Goal: Task Accomplishment & Management: Manage account settings

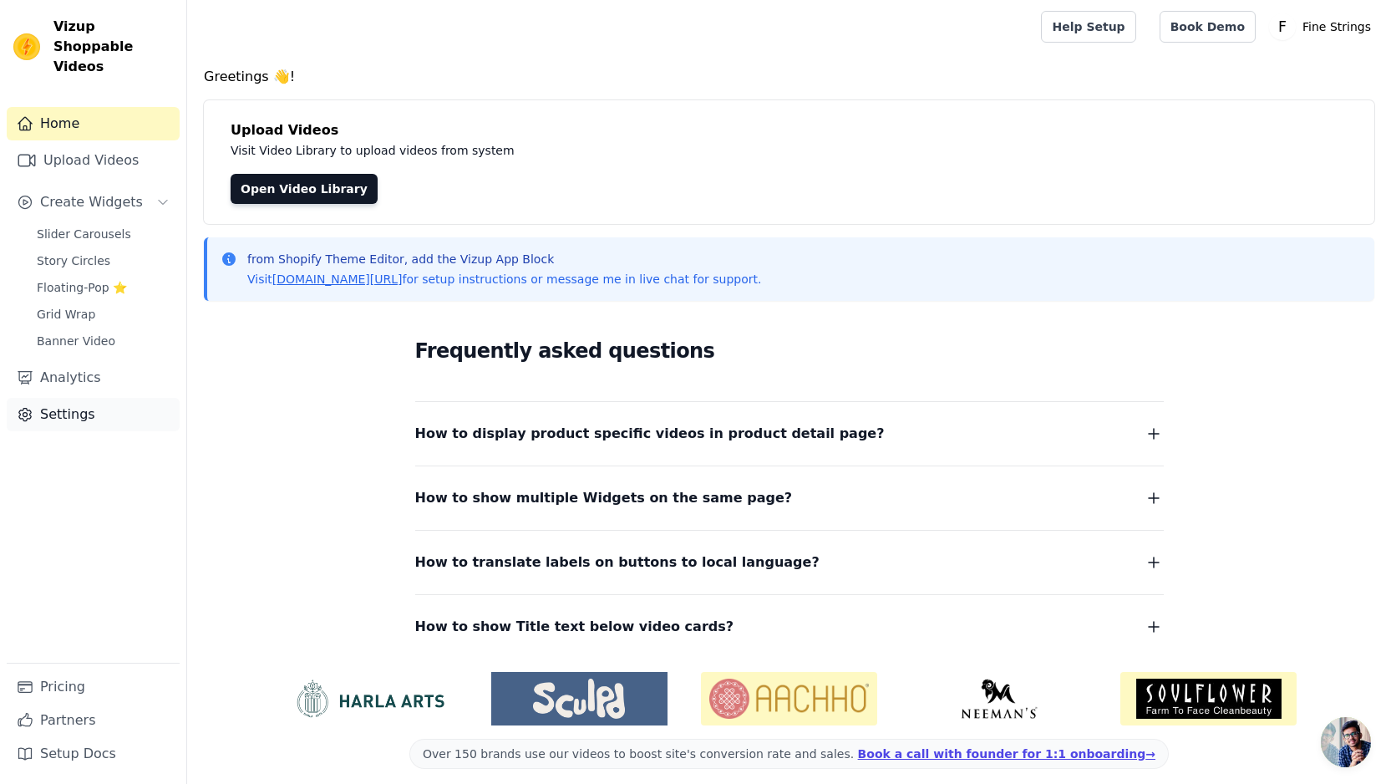
click at [71, 401] on link "Settings" at bounding box center [93, 414] width 173 height 33
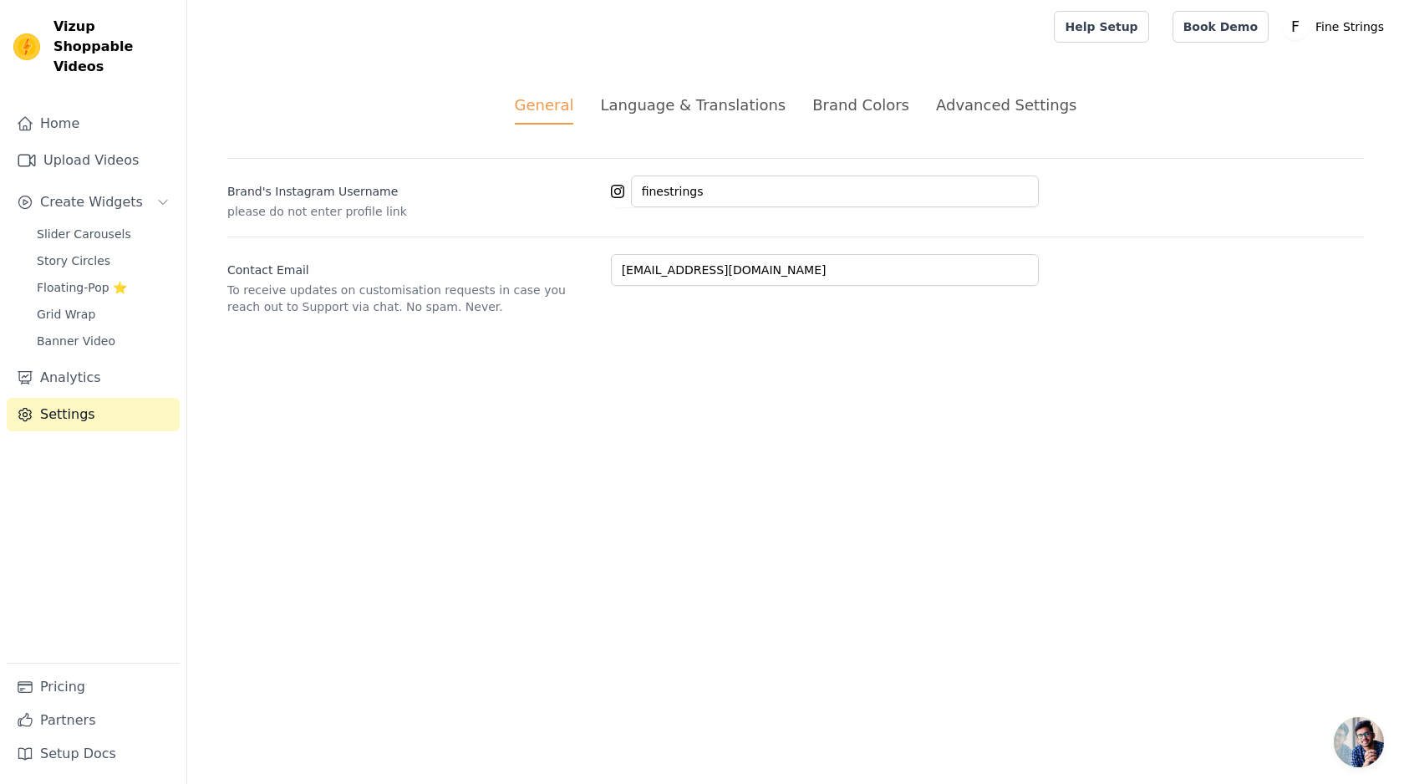
click at [807, 104] on ul "General Language & Translations Brand Colors Advanced Settings" at bounding box center [795, 109] width 1136 height 31
click at [819, 105] on div "Brand Colors" at bounding box center [860, 105] width 97 height 23
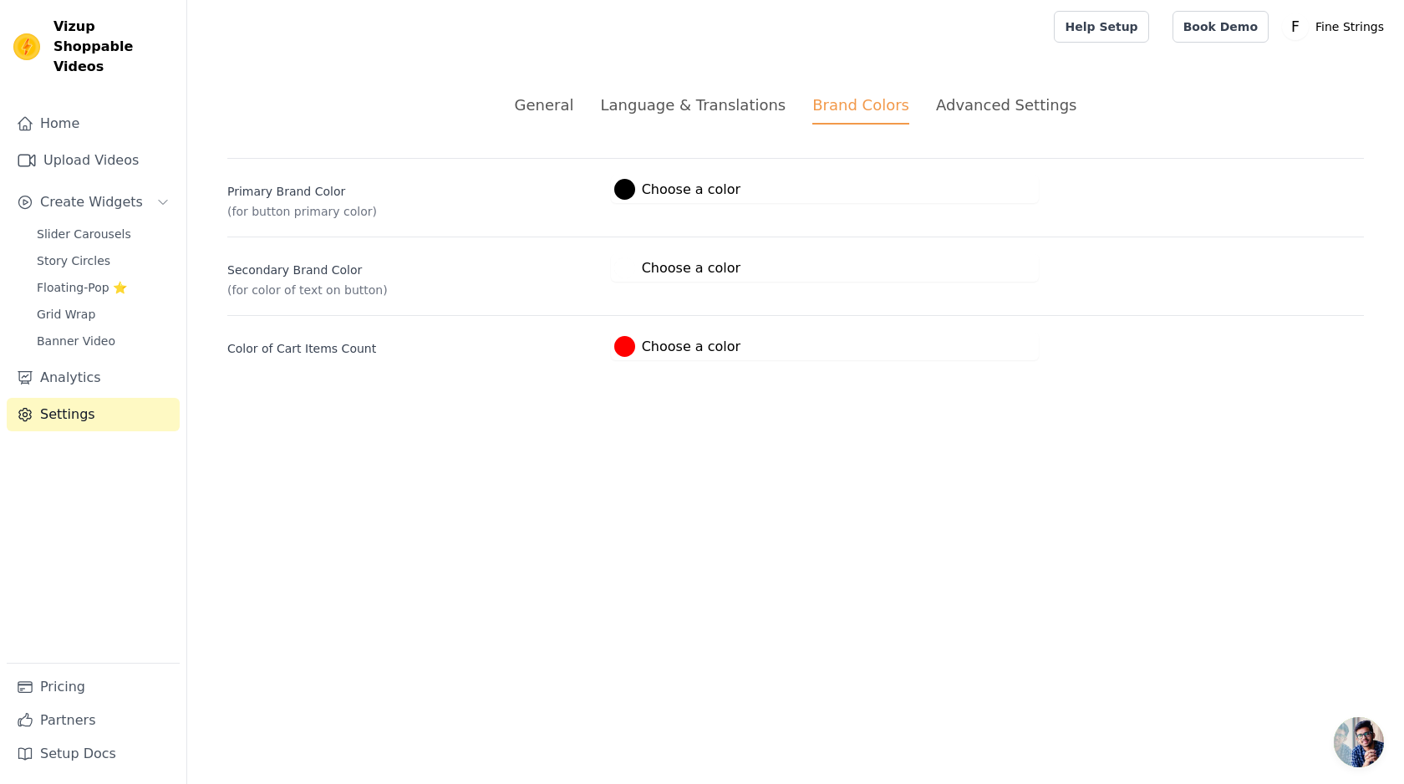
click at [648, 202] on button "#000000 Choose a color #000000 1 hex change to rgb" at bounding box center [677, 189] width 133 height 28
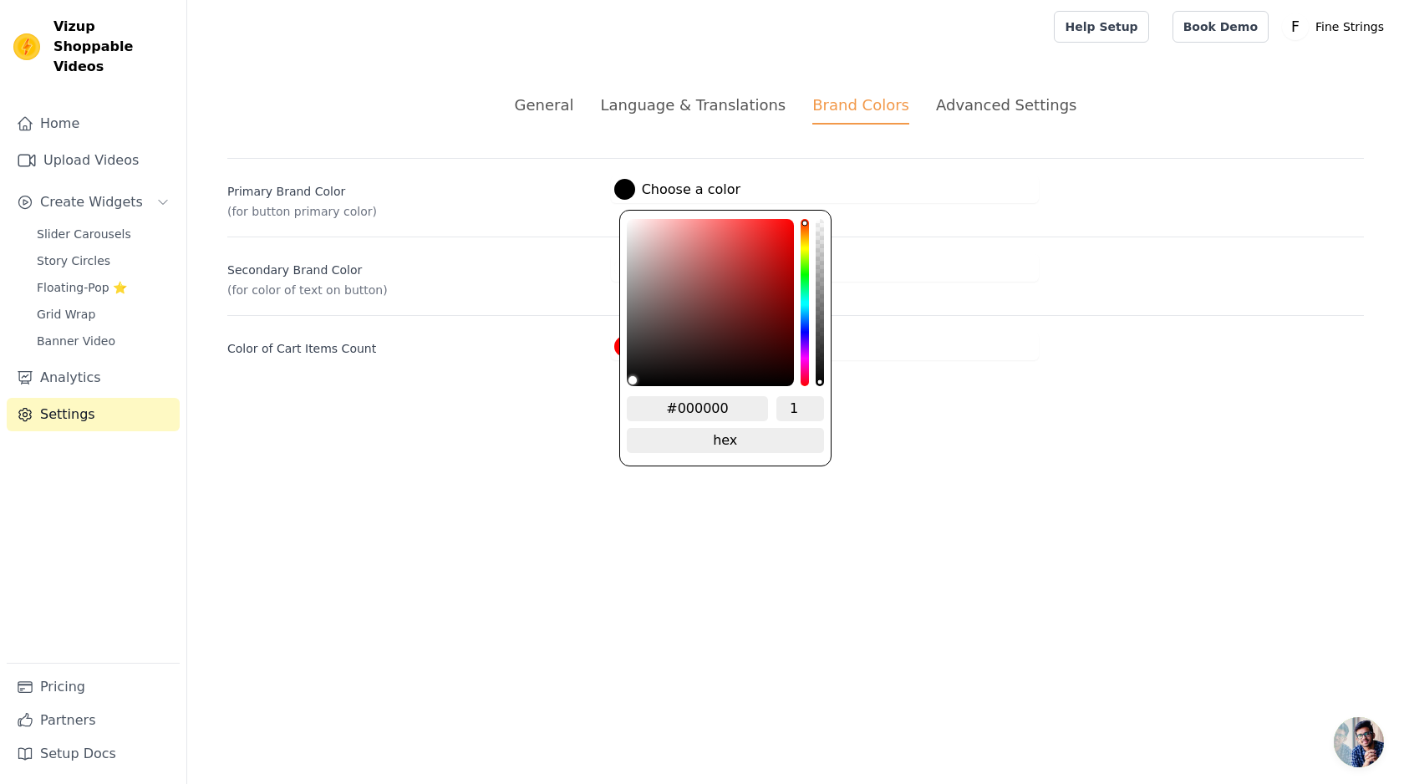
click at [623, 186] on div at bounding box center [624, 189] width 21 height 21
drag, startPoint x: 678, startPoint y: 404, endPoint x: 738, endPoint y: 405, distance: 60.2
click at [738, 405] on input "#000000" at bounding box center [698, 408] width 142 height 25
type input "#4ff2c"
type input "#4ff2c1"
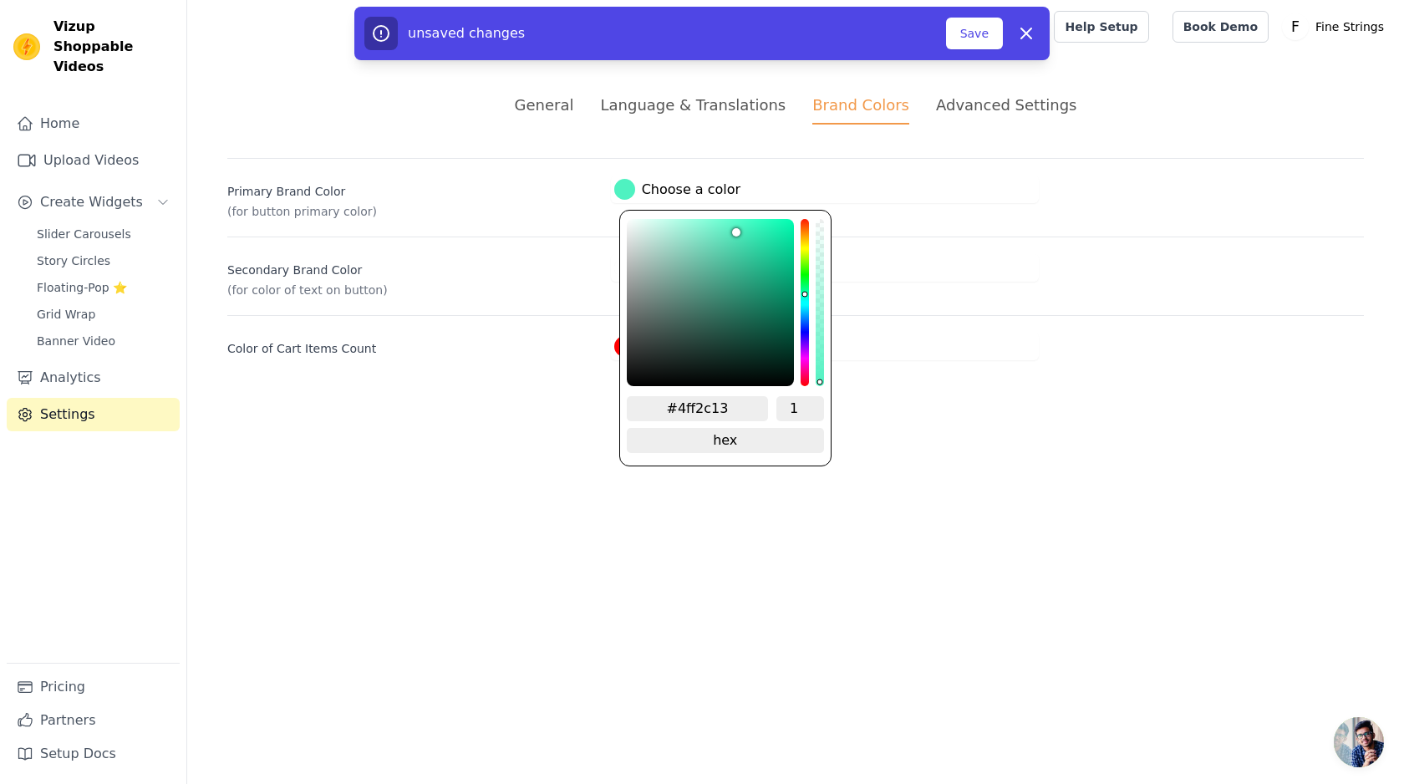
click at [790, 406] on input "1" at bounding box center [800, 408] width 48 height 25
drag, startPoint x: 679, startPoint y: 406, endPoint x: 733, endPoint y: 406, distance: 53.5
click at [733, 406] on input "#4ff2c13" at bounding box center [698, 408] width 142 height 25
type input "#4f2cc"
type input "#4f2cc1"
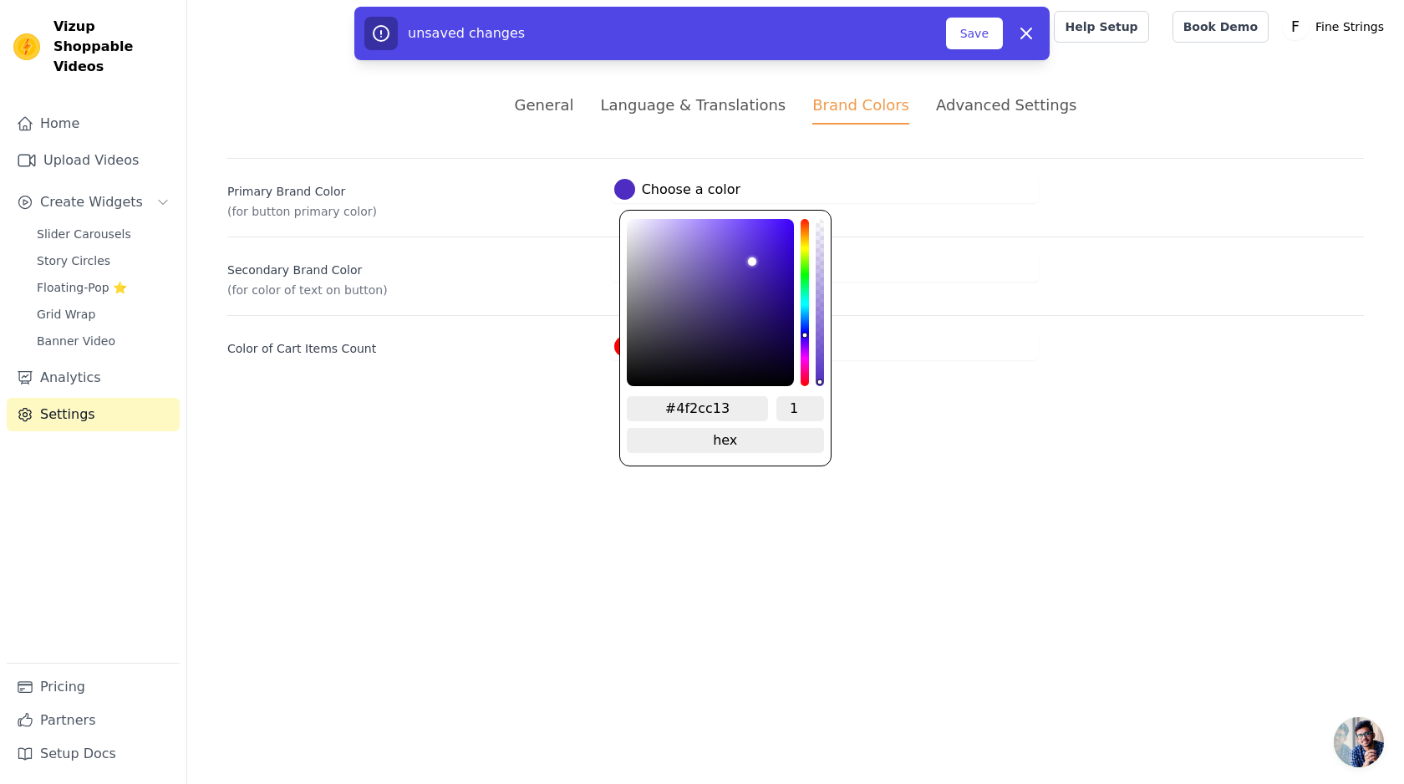
type input "#4f2cc13"
click at [785, 407] on input "1" at bounding box center [800, 408] width 48 height 25
click at [701, 407] on input "#4f2cc13" at bounding box center [698, 408] width 142 height 25
type input "#4f2c13"
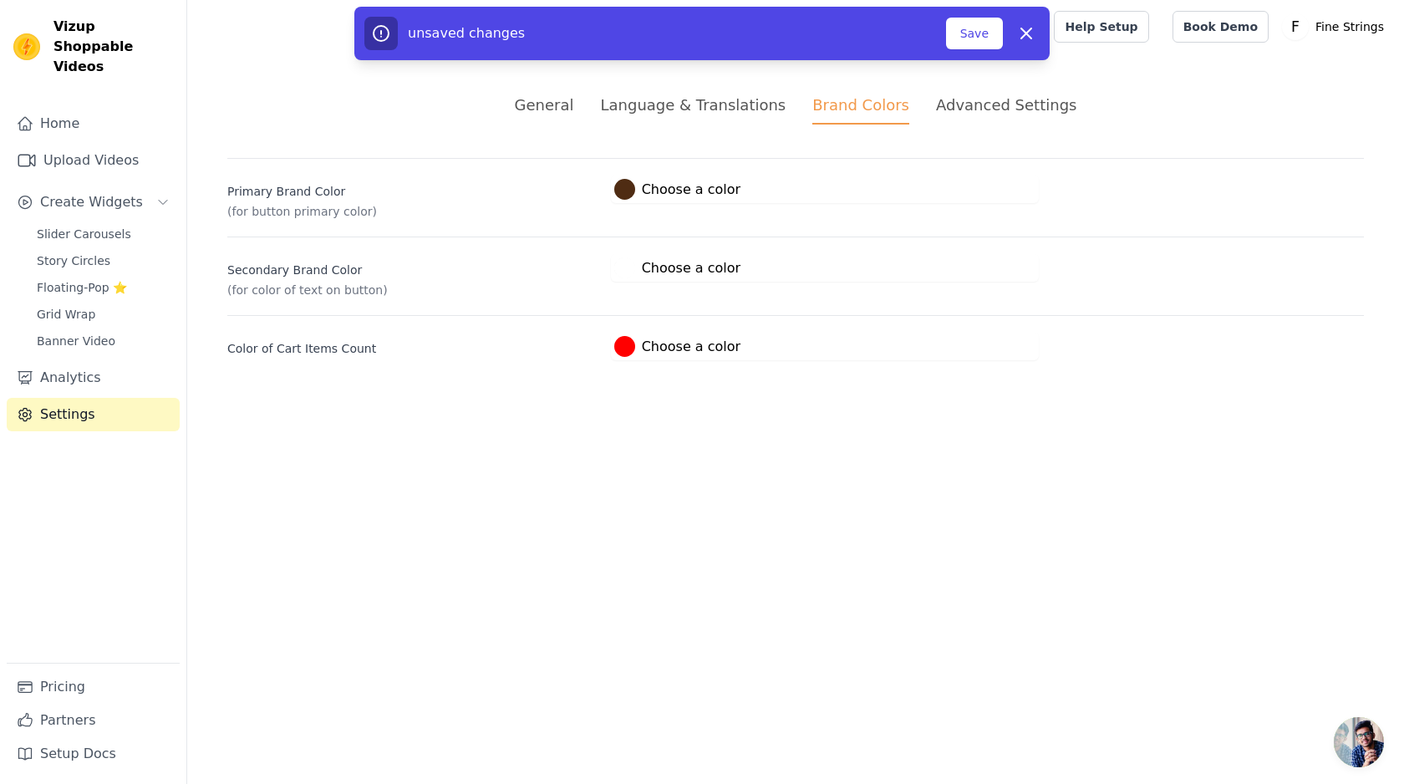
click at [973, 400] on html "Vizup Shoppable Videos Home Upload Videos Create Widgets Slider Carousels Story…" at bounding box center [702, 200] width 1404 height 400
click at [978, 31] on button "Save" at bounding box center [974, 34] width 57 height 32
